Goal: Information Seeking & Learning: Learn about a topic

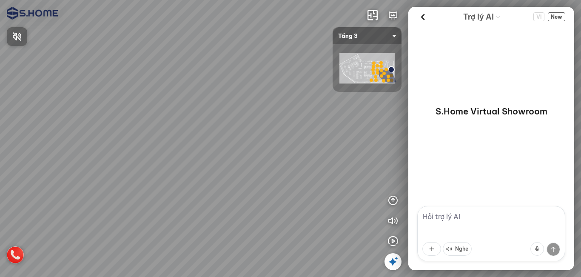
drag, startPoint x: 260, startPoint y: 142, endPoint x: 218, endPoint y: 128, distance: 44.4
click at [178, 121] on div at bounding box center [290, 138] width 581 height 277
click at [137, 110] on div at bounding box center [290, 138] width 581 height 277
drag, startPoint x: 271, startPoint y: 144, endPoint x: 159, endPoint y: 128, distance: 113.4
click at [159, 128] on div at bounding box center [290, 138] width 581 height 277
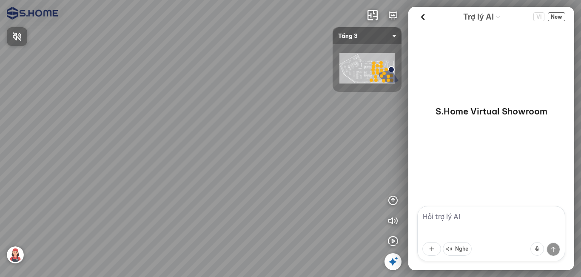
drag, startPoint x: 153, startPoint y: 217, endPoint x: 108, endPoint y: 205, distance: 46.3
click at [108, 205] on div at bounding box center [290, 138] width 581 height 277
drag, startPoint x: 169, startPoint y: 207, endPoint x: 131, endPoint y: 205, distance: 38.3
click at [131, 205] on div at bounding box center [290, 138] width 581 height 277
drag, startPoint x: 146, startPoint y: 201, endPoint x: 179, endPoint y: 202, distance: 32.7
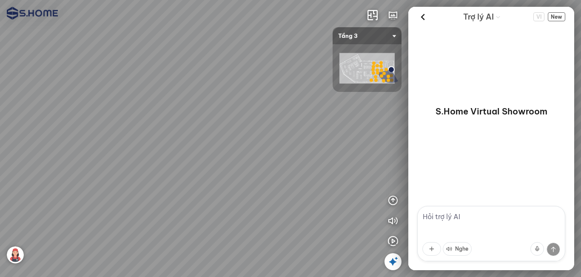
click at [179, 200] on div at bounding box center [290, 138] width 581 height 277
click at [14, 254] on img at bounding box center [15, 254] width 17 height 17
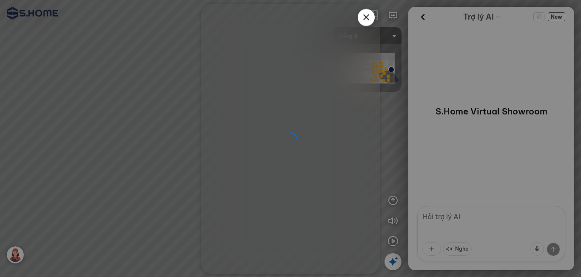
scroll to position [2, 0]
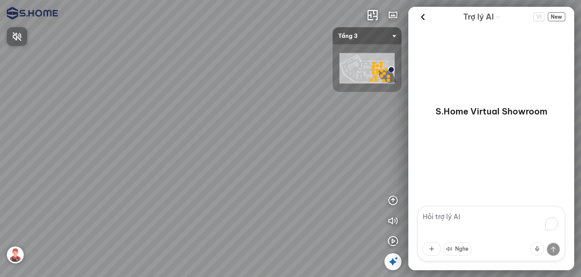
click at [186, 148] on div at bounding box center [290, 138] width 581 height 277
drag, startPoint x: 217, startPoint y: 145, endPoint x: 168, endPoint y: 143, distance: 49.4
click at [168, 143] on div at bounding box center [290, 138] width 581 height 277
drag, startPoint x: 227, startPoint y: 126, endPoint x: 196, endPoint y: 163, distance: 47.7
click at [248, 108] on div at bounding box center [290, 138] width 581 height 277
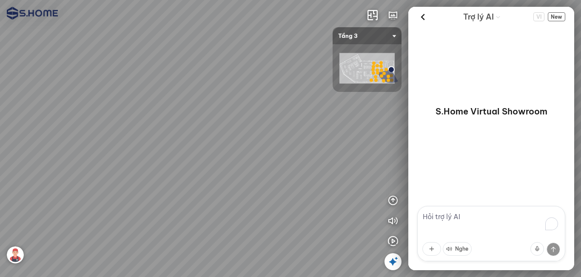
click at [14, 256] on img at bounding box center [15, 254] width 17 height 17
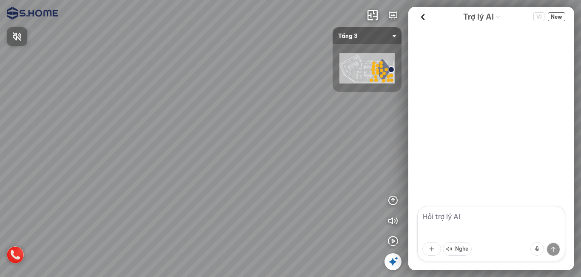
drag, startPoint x: 272, startPoint y: 164, endPoint x: 229, endPoint y: 161, distance: 43.5
click at [209, 161] on div at bounding box center [290, 138] width 581 height 277
drag, startPoint x: 253, startPoint y: 153, endPoint x: 215, endPoint y: 169, distance: 40.8
click at [203, 161] on div at bounding box center [290, 138] width 581 height 277
click at [219, 228] on div at bounding box center [290, 138] width 581 height 277
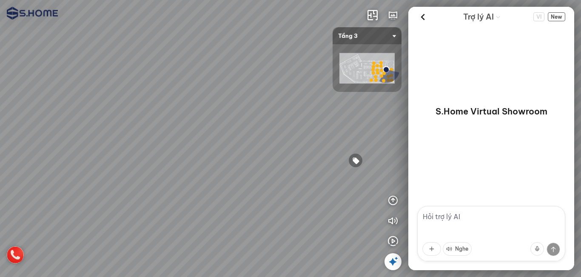
drag, startPoint x: 266, startPoint y: 213, endPoint x: 171, endPoint y: 185, distance: 99.2
click at [158, 185] on div at bounding box center [290, 138] width 581 height 277
drag, startPoint x: 245, startPoint y: 182, endPoint x: 236, endPoint y: 180, distance: 9.2
click at [236, 180] on div at bounding box center [290, 138] width 581 height 277
click at [262, 136] on div at bounding box center [261, 135] width 14 height 14
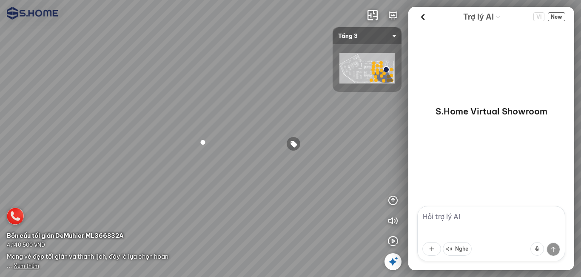
click at [37, 265] on span "Xem thêm" at bounding box center [27, 265] width 26 height 6
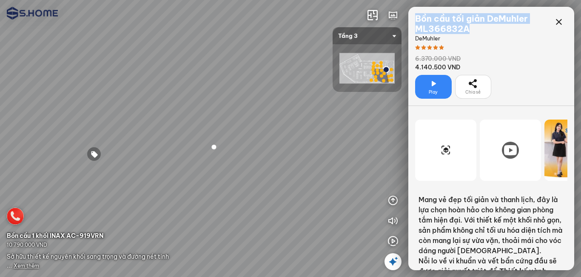
drag, startPoint x: 474, startPoint y: 31, endPoint x: 412, endPoint y: 21, distance: 62.9
click at [412, 21] on div "Bồn cầu tối giản DeMuhler ML366832A DeMuhler 6.370.000 VND 4.140.500 VND Play C…" at bounding box center [491, 56] width 166 height 99
copy div "Bồn cầu tối giản DeMuhler ML366832A"
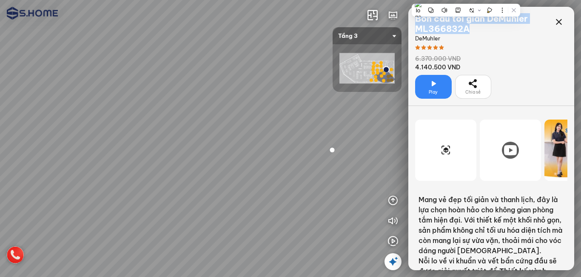
drag, startPoint x: 190, startPoint y: 113, endPoint x: 308, endPoint y: 118, distance: 117.9
click at [308, 118] on div at bounding box center [290, 138] width 581 height 277
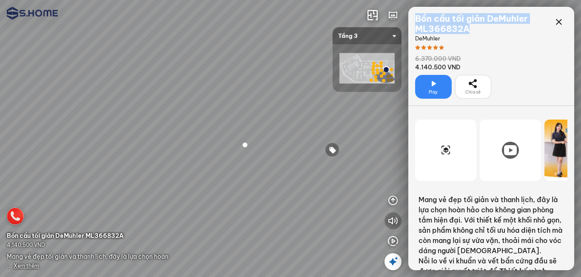
click at [396, 221] on icon "button" at bounding box center [393, 221] width 10 height 10
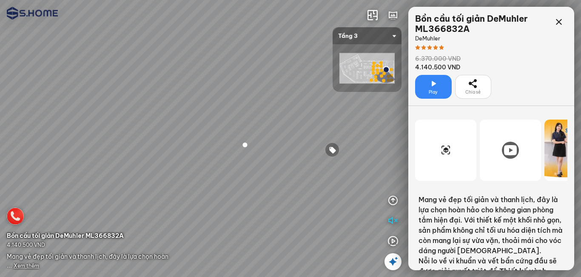
click at [478, 82] on div "Chia sẻ" at bounding box center [472, 87] width 15 height 17
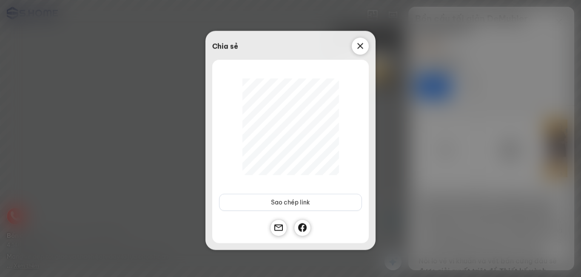
click at [360, 44] on icon at bounding box center [360, 46] width 10 height 10
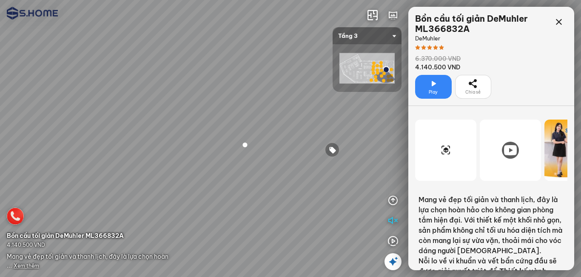
click at [474, 89] on span "Chia sẻ" at bounding box center [472, 92] width 15 height 7
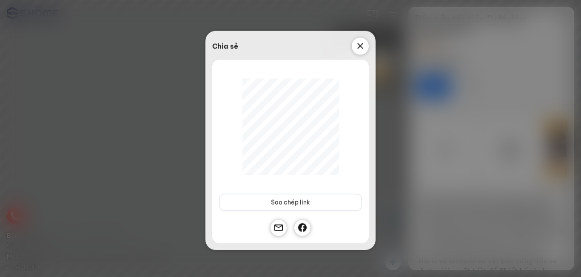
click at [359, 47] on icon at bounding box center [360, 46] width 10 height 10
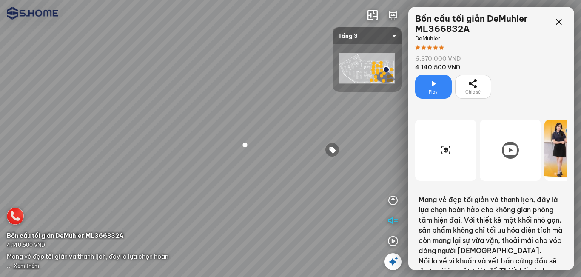
click at [479, 80] on div "Chia sẻ" at bounding box center [472, 87] width 15 height 17
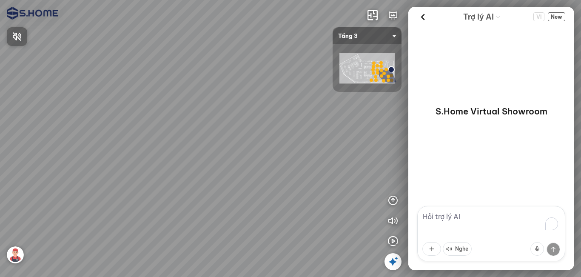
drag, startPoint x: 237, startPoint y: 101, endPoint x: 258, endPoint y: 91, distance: 23.0
click at [189, 99] on div at bounding box center [290, 138] width 581 height 277
drag, startPoint x: 201, startPoint y: 97, endPoint x: 174, endPoint y: 97, distance: 27.6
click at [170, 98] on div at bounding box center [290, 138] width 581 height 277
drag, startPoint x: 230, startPoint y: 86, endPoint x: 199, endPoint y: 84, distance: 31.2
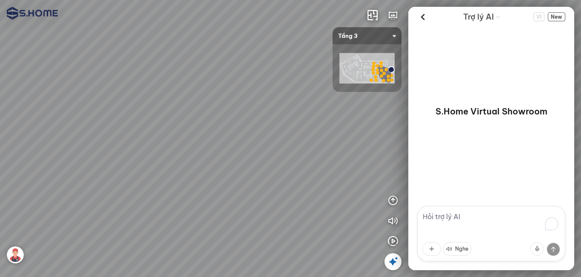
click at [198, 85] on div at bounding box center [290, 138] width 581 height 277
drag, startPoint x: 249, startPoint y: 75, endPoint x: 183, endPoint y: 74, distance: 65.9
click at [180, 75] on div at bounding box center [290, 138] width 581 height 277
drag, startPoint x: 209, startPoint y: 74, endPoint x: 174, endPoint y: 74, distance: 35.3
click at [174, 74] on div at bounding box center [290, 138] width 581 height 277
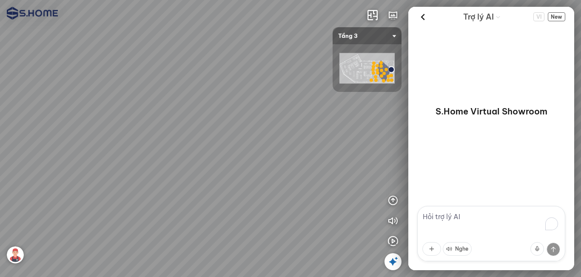
drag, startPoint x: 207, startPoint y: 128, endPoint x: 312, endPoint y: 117, distance: 105.7
click at [312, 117] on div at bounding box center [290, 138] width 581 height 277
drag, startPoint x: 219, startPoint y: 102, endPoint x: 275, endPoint y: 102, distance: 55.7
click at [275, 102] on div at bounding box center [290, 138] width 581 height 277
drag, startPoint x: 271, startPoint y: 122, endPoint x: 204, endPoint y: 162, distance: 77.6
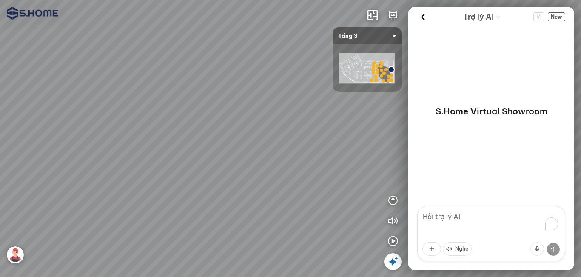
click at [247, 128] on div at bounding box center [290, 138] width 581 height 277
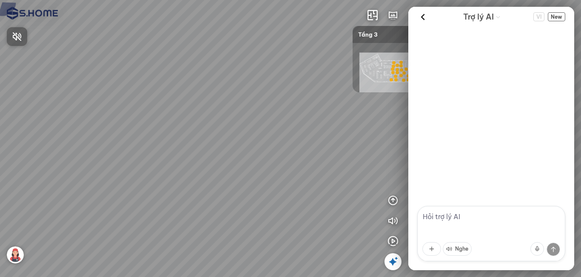
click at [188, 165] on div at bounding box center [290, 138] width 581 height 277
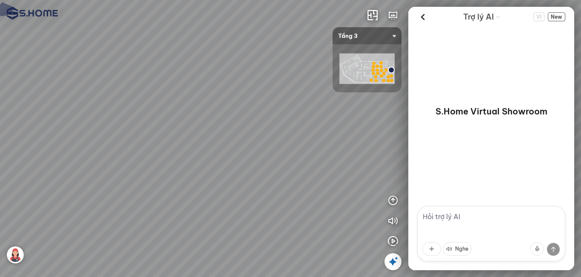
drag, startPoint x: 235, startPoint y: 162, endPoint x: 147, endPoint y: 153, distance: 88.5
click at [144, 154] on div at bounding box center [290, 138] width 581 height 277
drag, startPoint x: 211, startPoint y: 151, endPoint x: 137, endPoint y: 150, distance: 73.6
click at [124, 150] on div at bounding box center [290, 138] width 581 height 277
drag, startPoint x: 257, startPoint y: 158, endPoint x: 205, endPoint y: 158, distance: 52.3
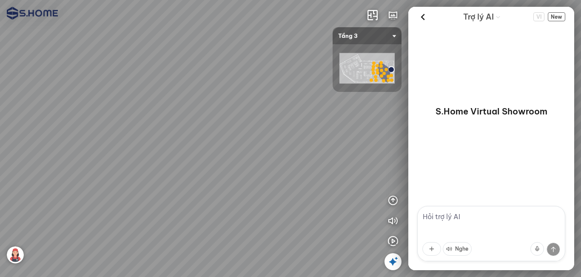
click at [205, 158] on div at bounding box center [290, 138] width 581 height 277
click at [217, 222] on div at bounding box center [290, 138] width 581 height 277
click at [226, 150] on div at bounding box center [290, 138] width 581 height 277
drag, startPoint x: 273, startPoint y: 163, endPoint x: 208, endPoint y: 147, distance: 67.0
click at [208, 147] on div at bounding box center [290, 138] width 581 height 277
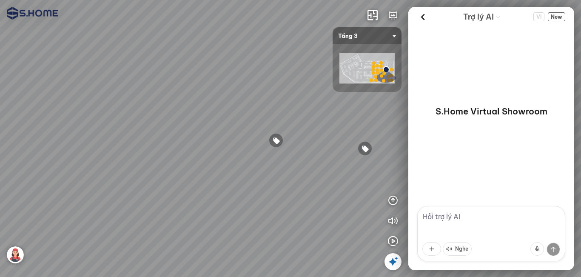
drag, startPoint x: 249, startPoint y: 151, endPoint x: 204, endPoint y: 148, distance: 45.2
click at [204, 148] on div at bounding box center [290, 138] width 581 height 277
click at [396, 220] on icon "button" at bounding box center [393, 221] width 10 height 10
click at [392, 204] on icon "button" at bounding box center [393, 200] width 10 height 10
click at [273, 139] on div at bounding box center [276, 140] width 14 height 14
